Goal: Task Accomplishment & Management: Understand process/instructions

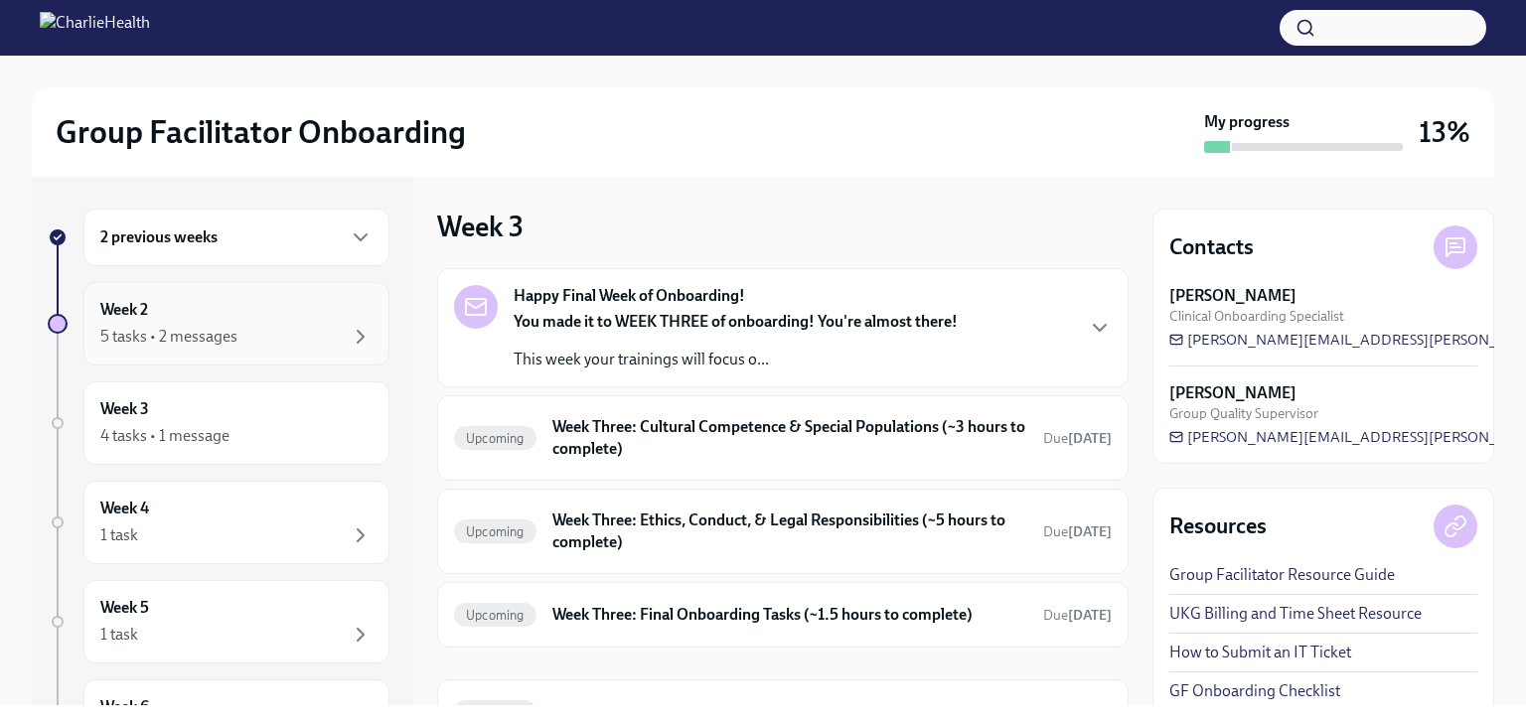
click at [326, 339] on div "5 tasks • 2 messages" at bounding box center [236, 337] width 272 height 24
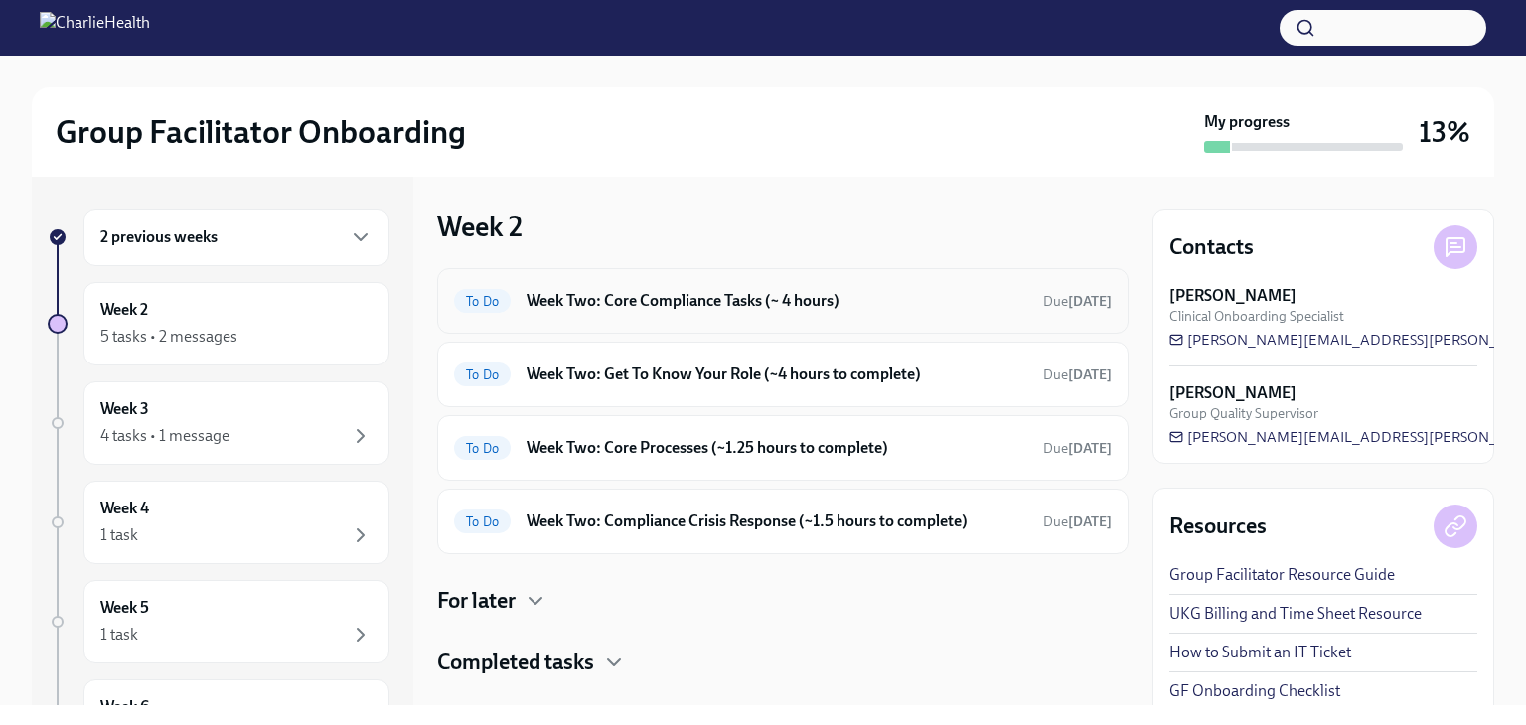
click at [614, 319] on div "To Do Week Two: Core Compliance Tasks (~ 4 hours) Due [DATE]" at bounding box center [782, 301] width 691 height 66
click at [600, 305] on h6 "Week Two: Core Compliance Tasks (~ 4 hours)" at bounding box center [776, 301] width 501 height 22
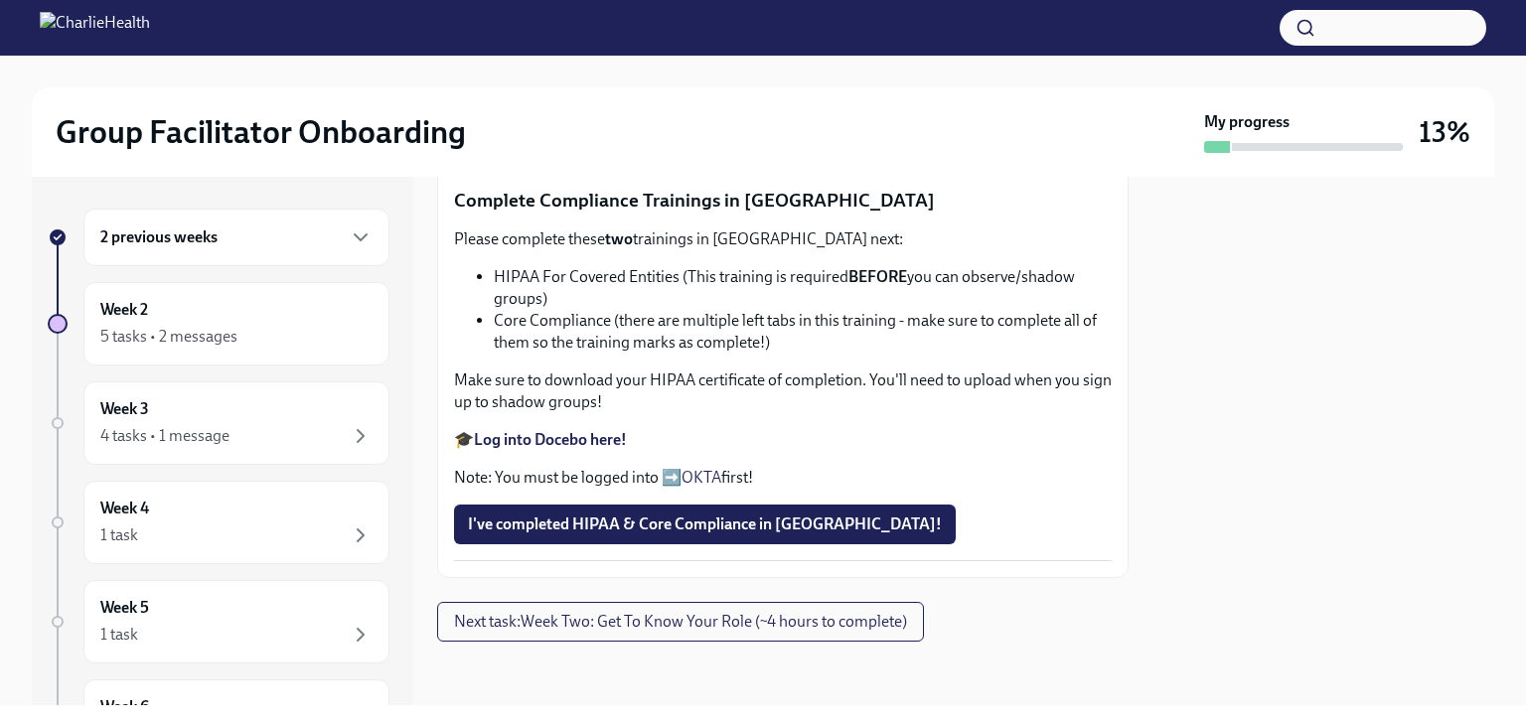
scroll to position [1236, 0]
click at [629, 629] on span "Next task : Week Two: Get To Know Your Role (~4 hours to complete)" at bounding box center [680, 622] width 453 height 20
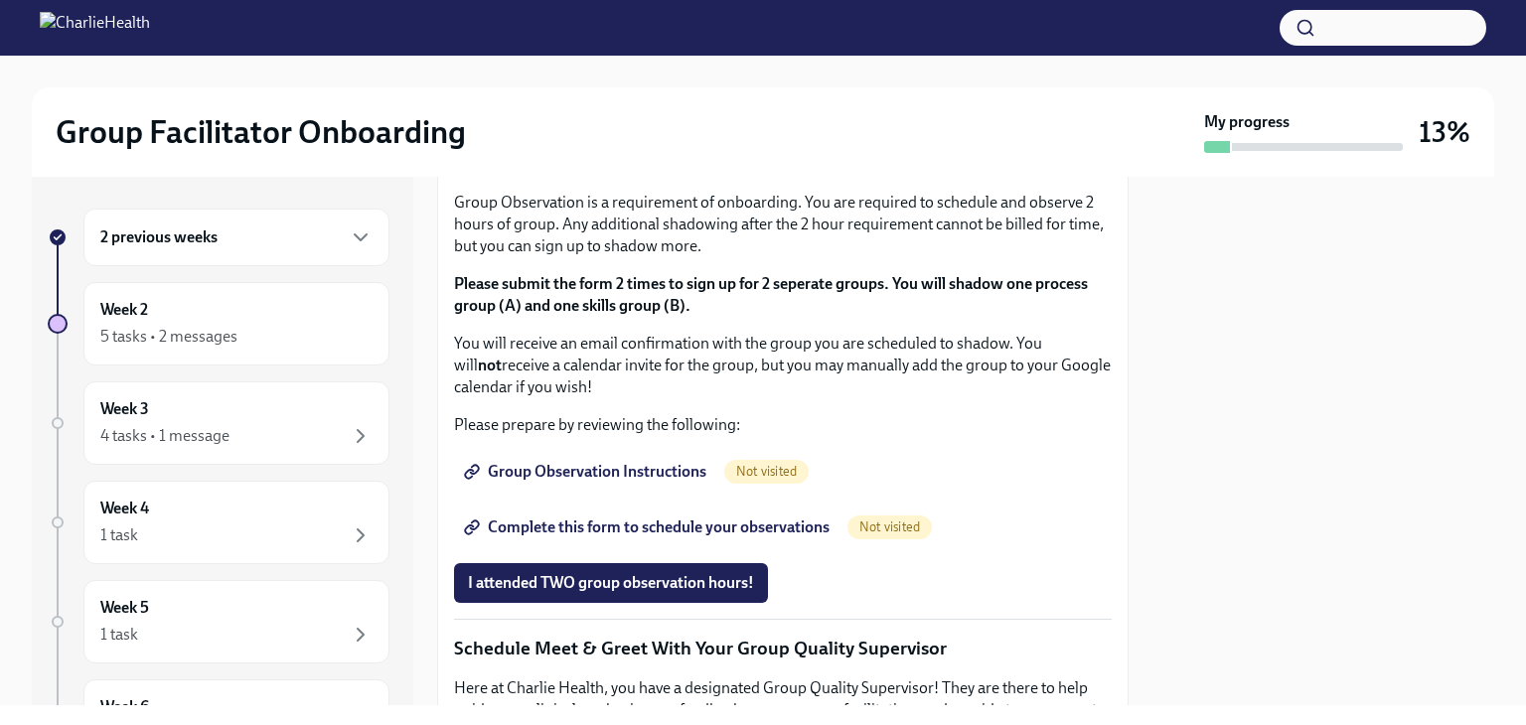
scroll to position [1071, 0]
